Goal: Communication & Community: Answer question/provide support

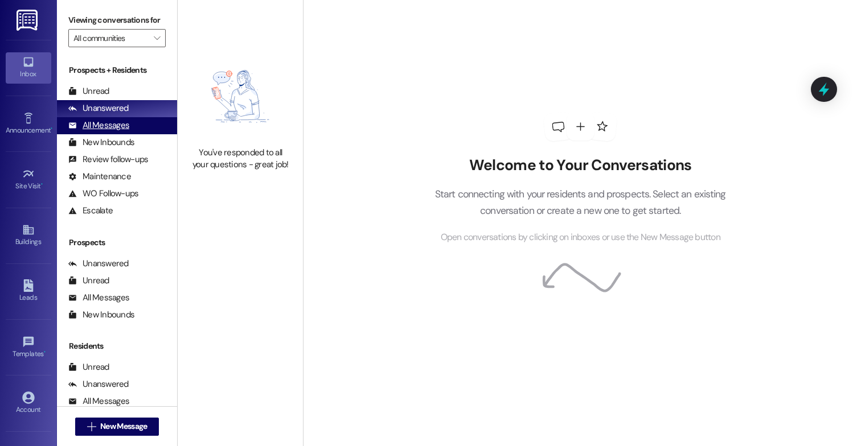
click at [116, 132] on div "All Messages" at bounding box center [98, 126] width 61 height 12
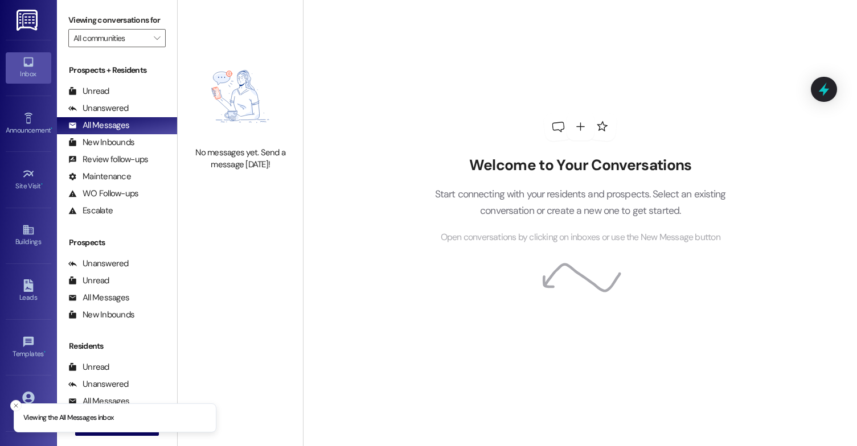
click at [224, 123] on img at bounding box center [240, 96] width 100 height 89
